Goal: Navigation & Orientation: Find specific page/section

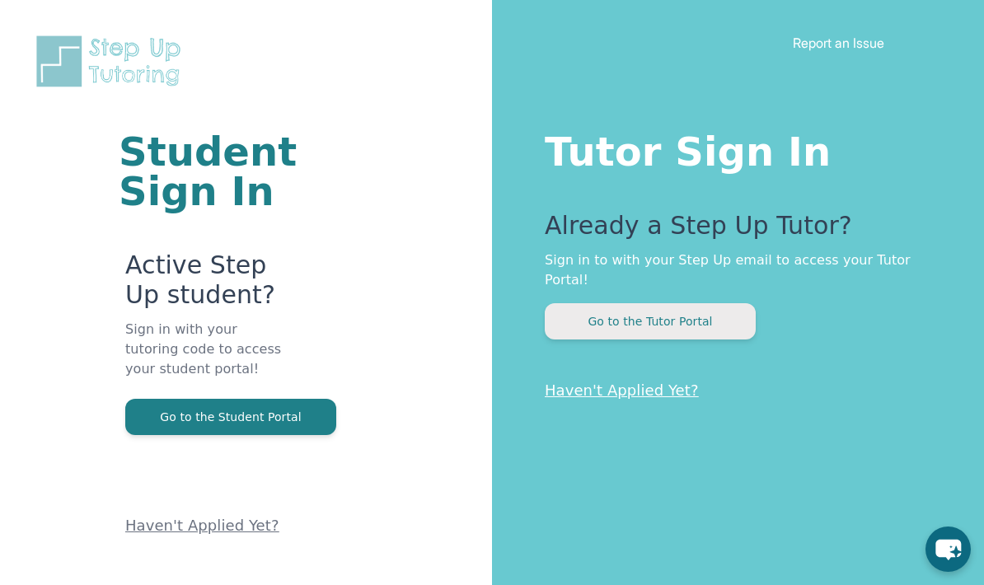
click at [654, 309] on button "Go to the Tutor Portal" at bounding box center [650, 321] width 211 height 36
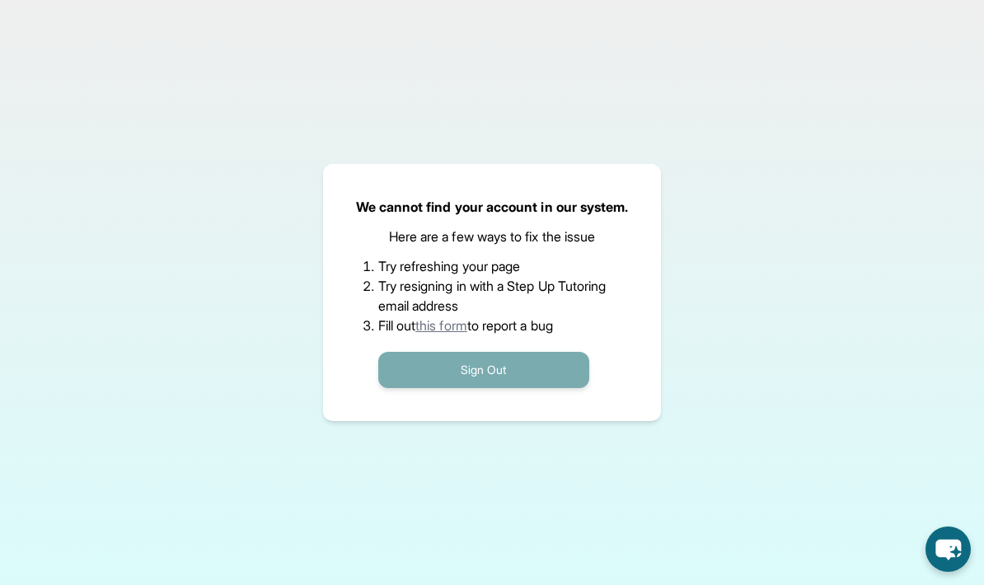
click at [458, 388] on button "Sign Out" at bounding box center [483, 370] width 211 height 36
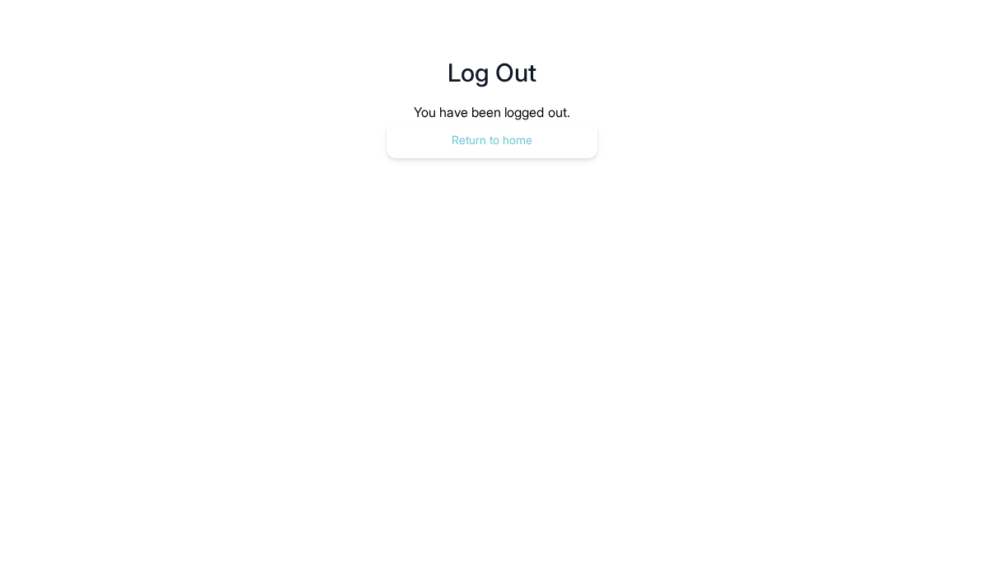
click at [457, 145] on button "Return to home" at bounding box center [492, 140] width 211 height 36
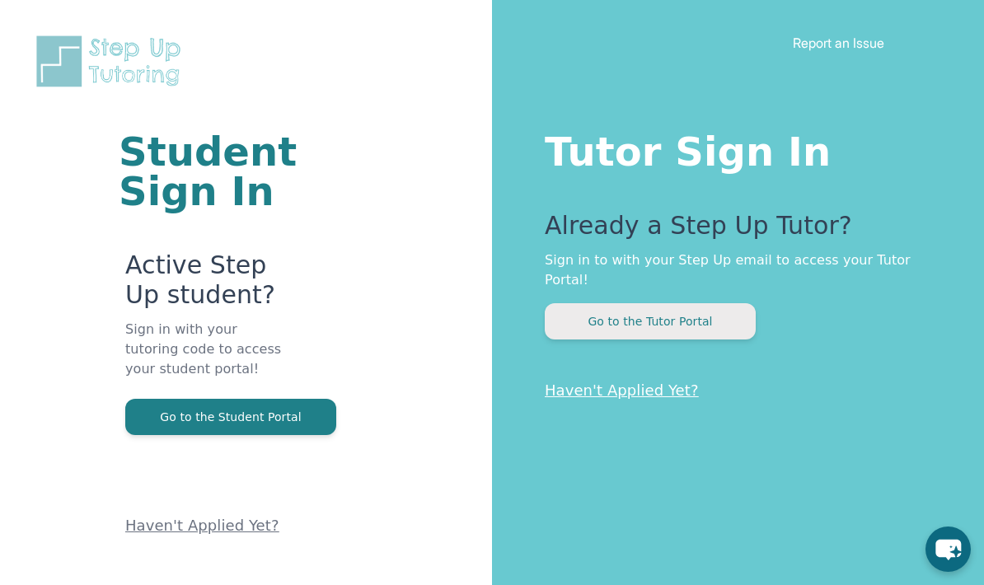
click at [697, 314] on button "Go to the Tutor Portal" at bounding box center [650, 321] width 211 height 36
